Goal: Task Accomplishment & Management: Use online tool/utility

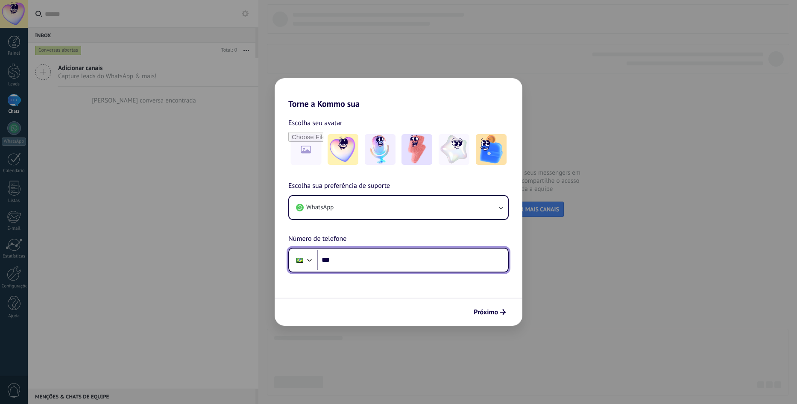
click at [356, 261] on input "***" at bounding box center [412, 260] width 190 height 20
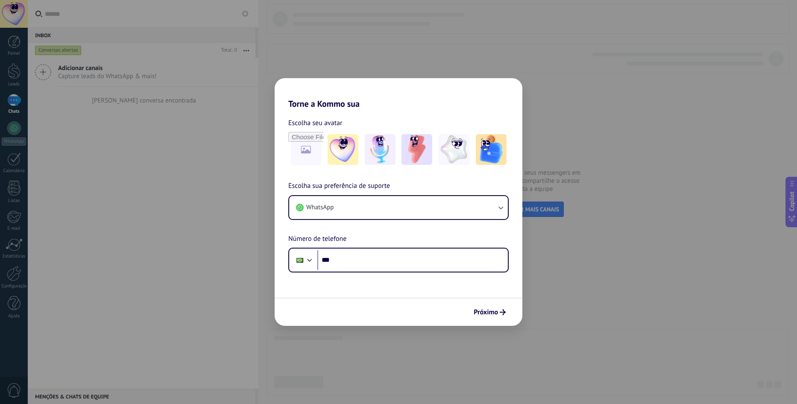
drag, startPoint x: 566, startPoint y: 125, endPoint x: 537, endPoint y: 214, distance: 93.0
click at [567, 125] on div "Torne a Kommo sua Escolha seu avatar Escolha sua preferência de suporte WhatsAp…" at bounding box center [398, 202] width 797 height 404
click at [492, 308] on button "Próximo" at bounding box center [490, 312] width 40 height 15
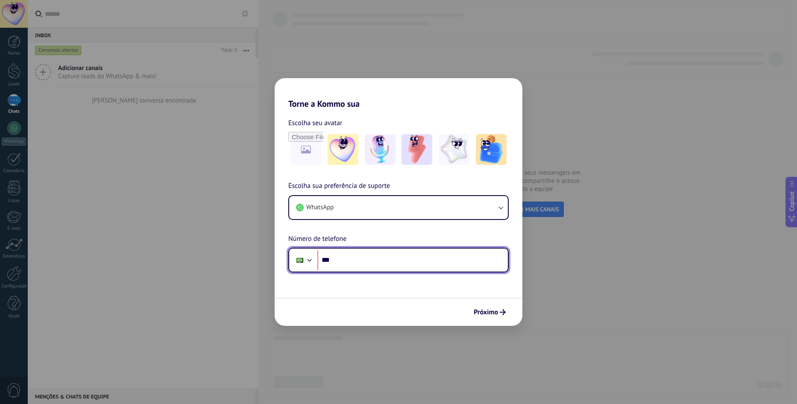
click at [418, 260] on input "***" at bounding box center [412, 260] width 190 height 20
click at [407, 256] on input "***" at bounding box center [412, 260] width 190 height 20
type input "**********"
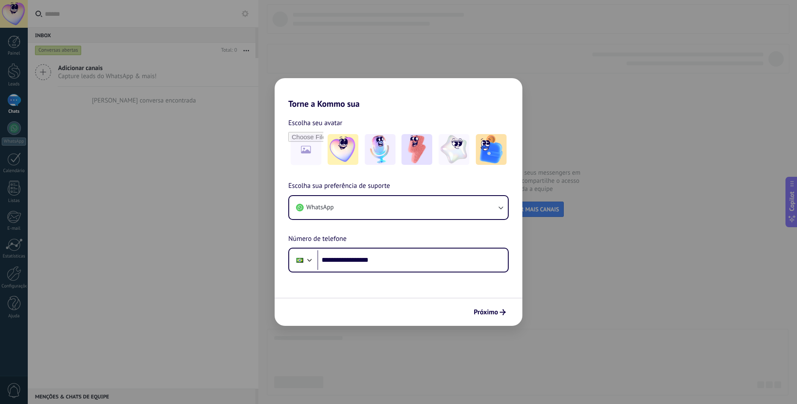
click at [481, 301] on div "Próximo" at bounding box center [399, 312] width 248 height 28
click at [484, 309] on span "Próximo" at bounding box center [486, 312] width 24 height 6
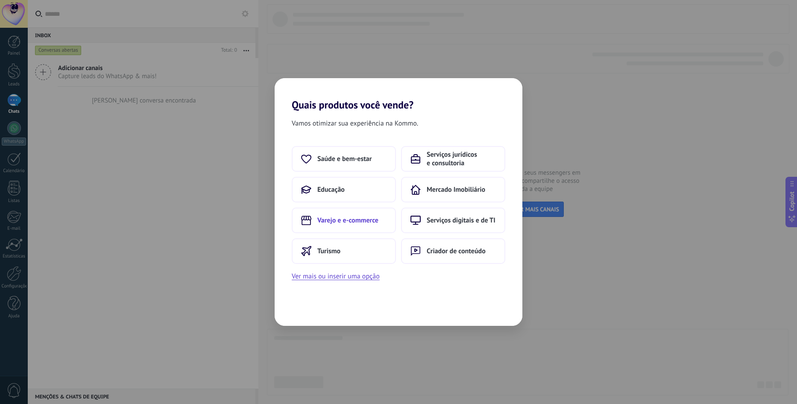
click at [348, 220] on span "Varejo e e-commerce" at bounding box center [347, 220] width 61 height 9
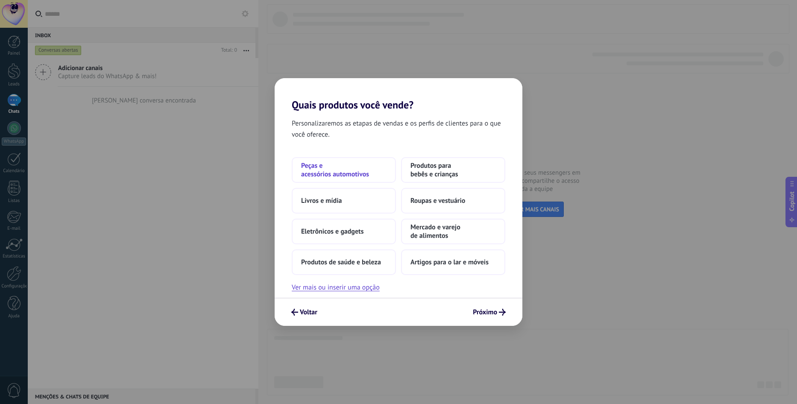
click at [364, 174] on span "Peças e acessórios automotivos" at bounding box center [343, 169] width 85 height 17
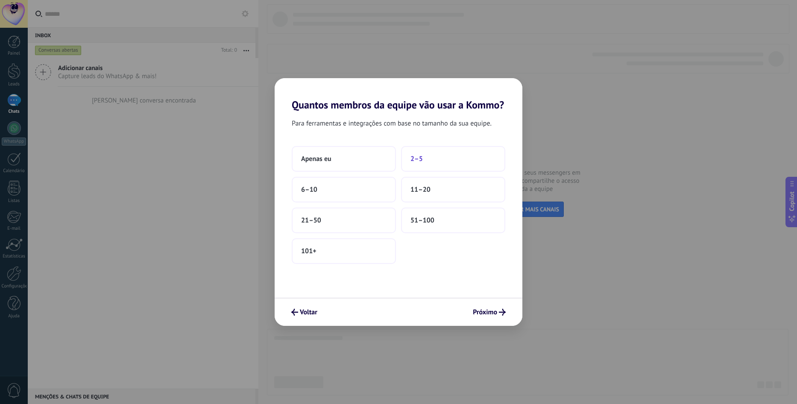
click at [425, 160] on button "2–5" at bounding box center [453, 159] width 104 height 26
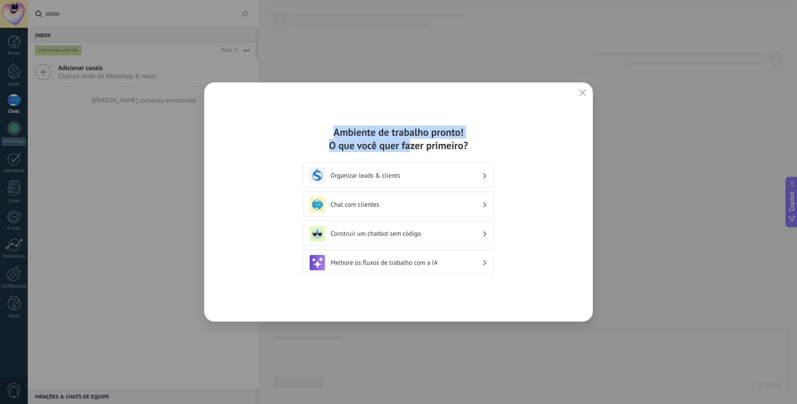
drag, startPoint x: 319, startPoint y: 130, endPoint x: 410, endPoint y: 139, distance: 90.6
click at [410, 139] on div "Ambiente de trabalho pronto! O que você quer fazer primeiro?" at bounding box center [398, 139] width 190 height 26
click at [434, 140] on div "Ambiente de trabalho pronto! O que você quer fazer primeiro?" at bounding box center [398, 139] width 190 height 26
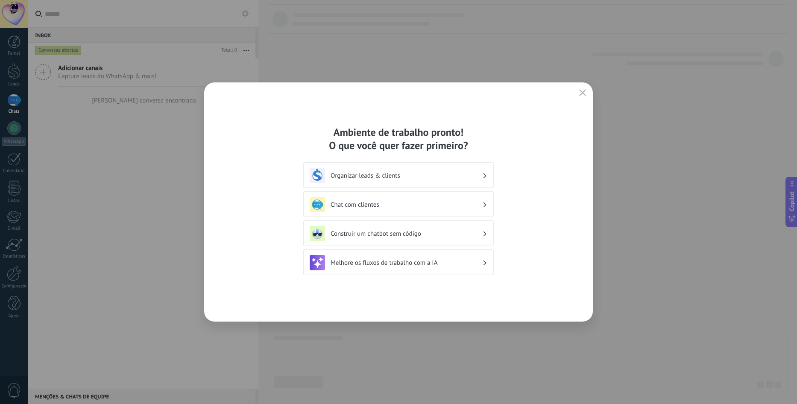
click at [458, 140] on div "Ambiente de trabalho pronto! O que você quer fazer primeiro?" at bounding box center [398, 139] width 190 height 26
click at [394, 179] on h3 "Organizar leads & clients" at bounding box center [407, 176] width 152 height 8
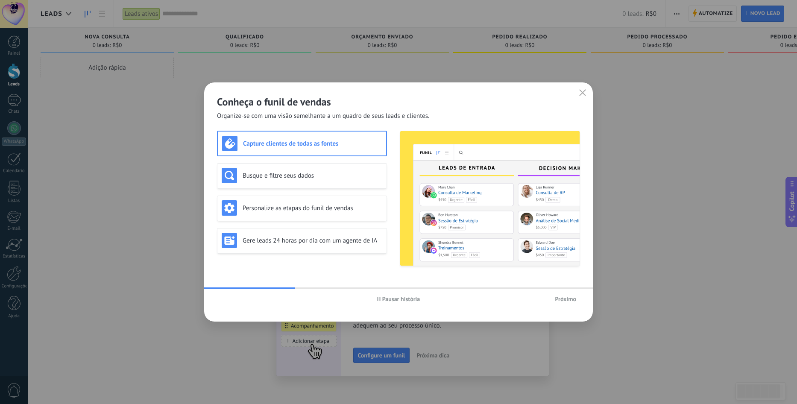
click at [559, 299] on span "Próximo" at bounding box center [565, 299] width 21 height 6
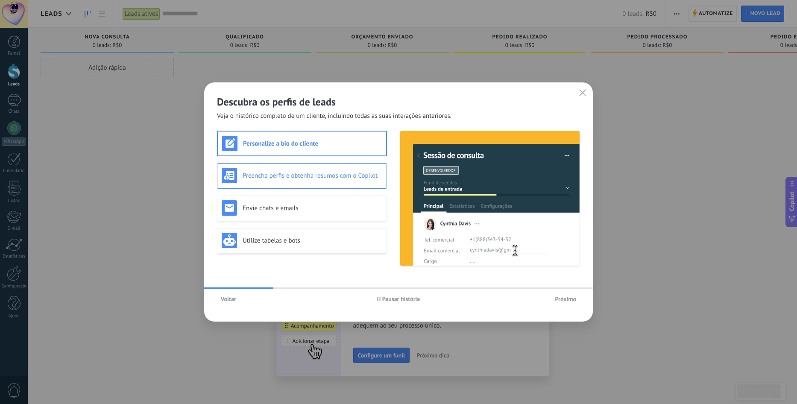
click at [326, 179] on h3 "Preencha perfis e obtenha resumos com o Copilot" at bounding box center [313, 176] width 140 height 8
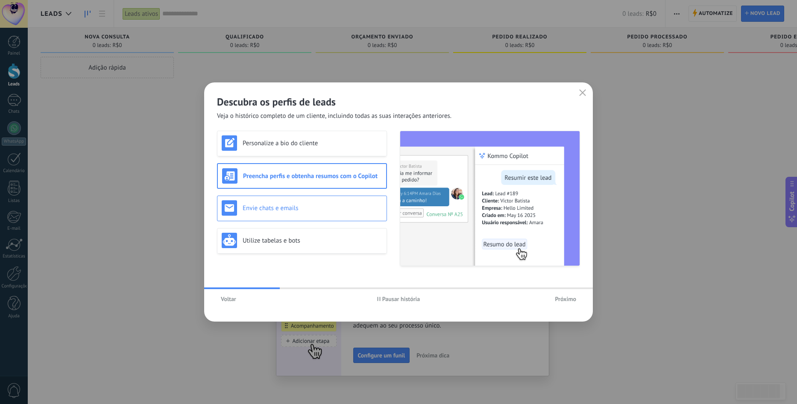
click at [331, 202] on div "Envie chats e emails" at bounding box center [302, 207] width 161 height 15
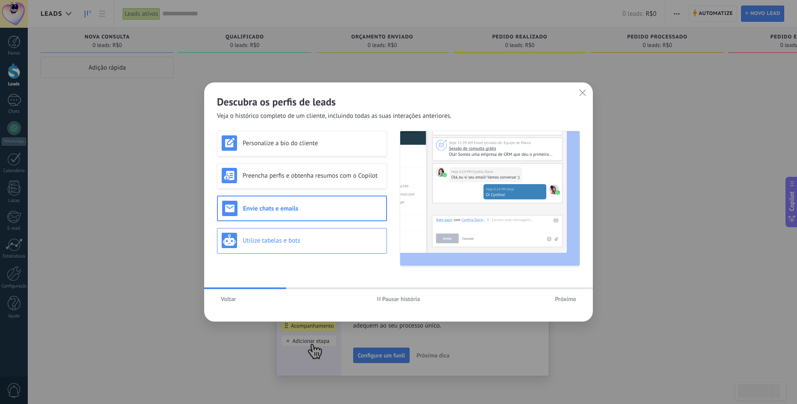
click at [337, 231] on div "Utilize tabelas e bots" at bounding box center [302, 241] width 170 height 26
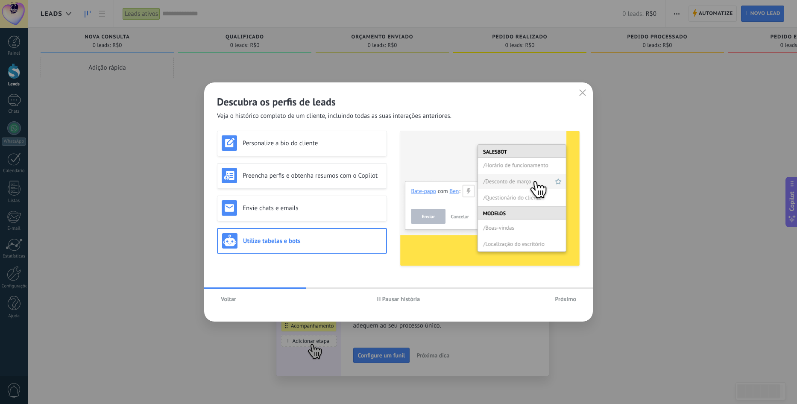
click at [562, 297] on span "Próximo" at bounding box center [565, 299] width 21 height 6
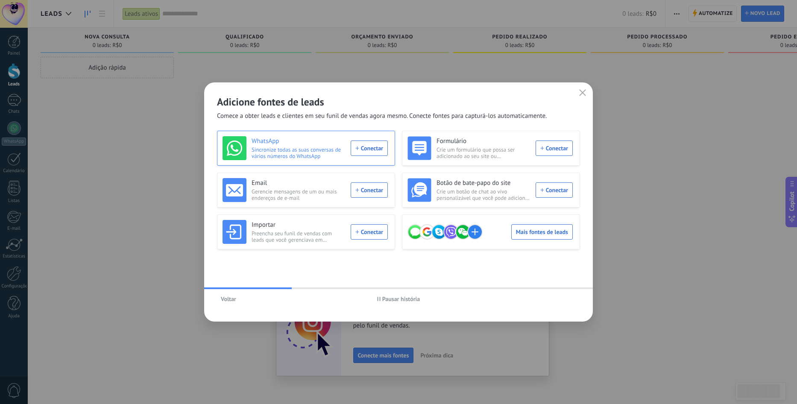
click at [368, 147] on div "WhatsApp Sincronize todas as suas conversas de vários números do WhatsApp Conec…" at bounding box center [304, 148] width 165 height 24
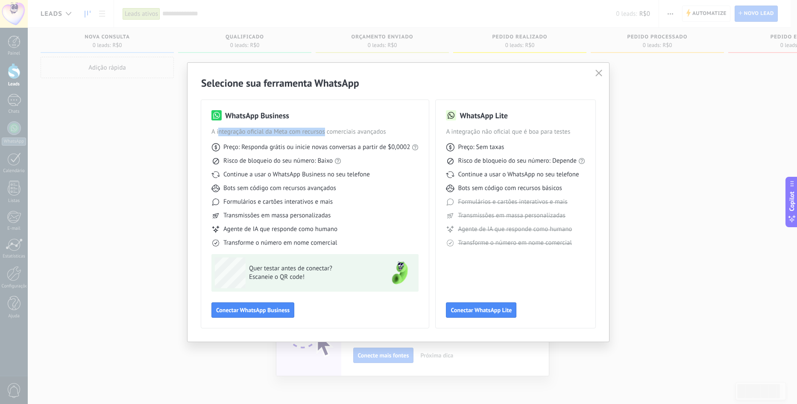
drag, startPoint x: 219, startPoint y: 132, endPoint x: 334, endPoint y: 131, distance: 115.3
click at [330, 131] on span "A integração oficial da Meta com recursos comerciais avançados" at bounding box center [314, 132] width 207 height 9
click at [334, 131] on span "A integração oficial da Meta com recursos comerciais avançados" at bounding box center [314, 132] width 207 height 9
click at [360, 188] on div "Bots sem código com recursos avançados" at bounding box center [314, 188] width 207 height 9
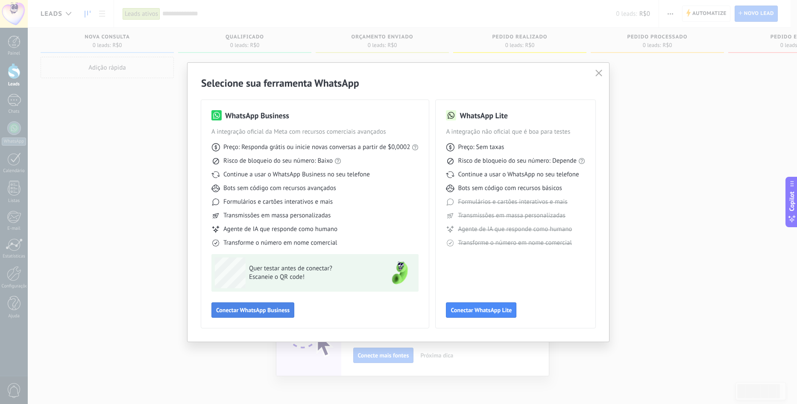
click at [260, 311] on span "Conectar WhatsApp Business" at bounding box center [252, 310] width 73 height 6
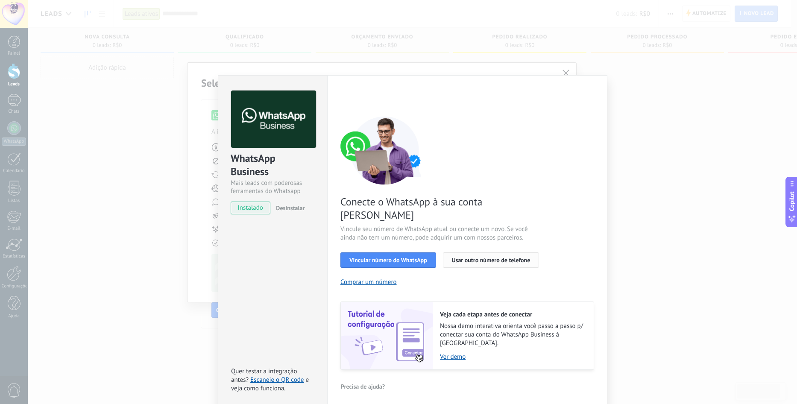
click at [465, 257] on span "Usar outro número de telefone" at bounding box center [491, 260] width 79 height 6
click at [569, 75] on div "Configurações Autorização This tab logs the users who have granted integration …" at bounding box center [467, 241] width 280 height 333
click at [586, 67] on div "WhatsApp Business Mais leads com poderosas ferramentas do Whatsapp instalado De…" at bounding box center [412, 202] width 769 height 404
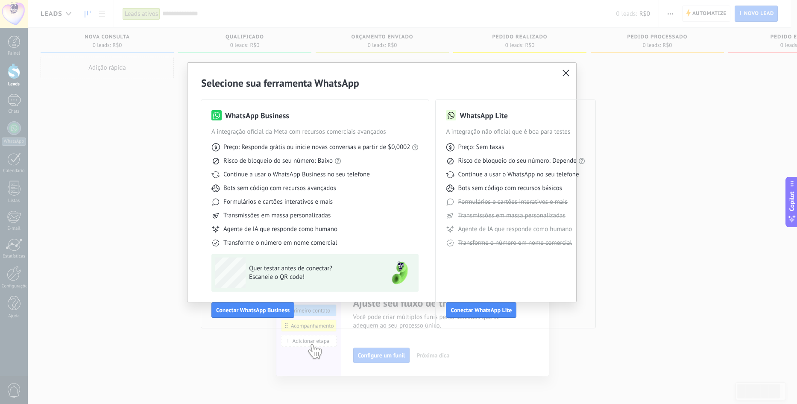
click at [567, 77] on span "button" at bounding box center [565, 74] width 7 height 8
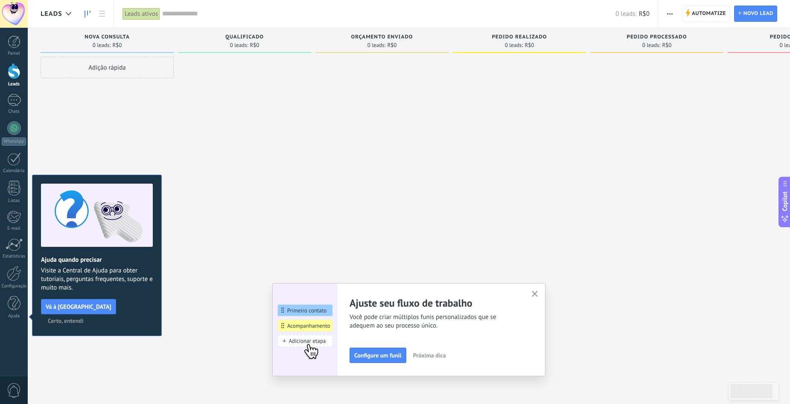
click at [539, 296] on icon "button" at bounding box center [535, 294] width 6 height 6
